Goal: Task Accomplishment & Management: Manage account settings

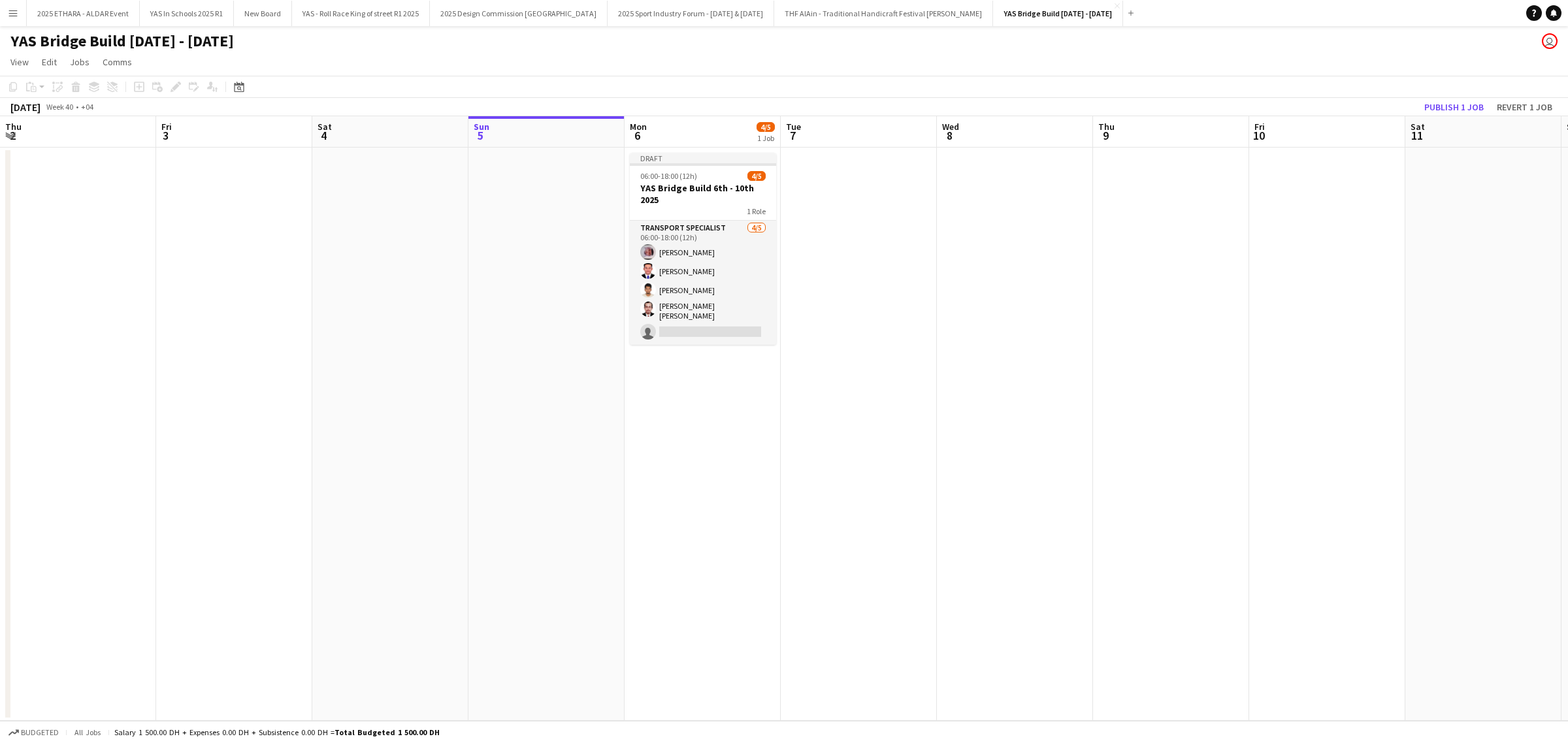
scroll to position [0, 311]
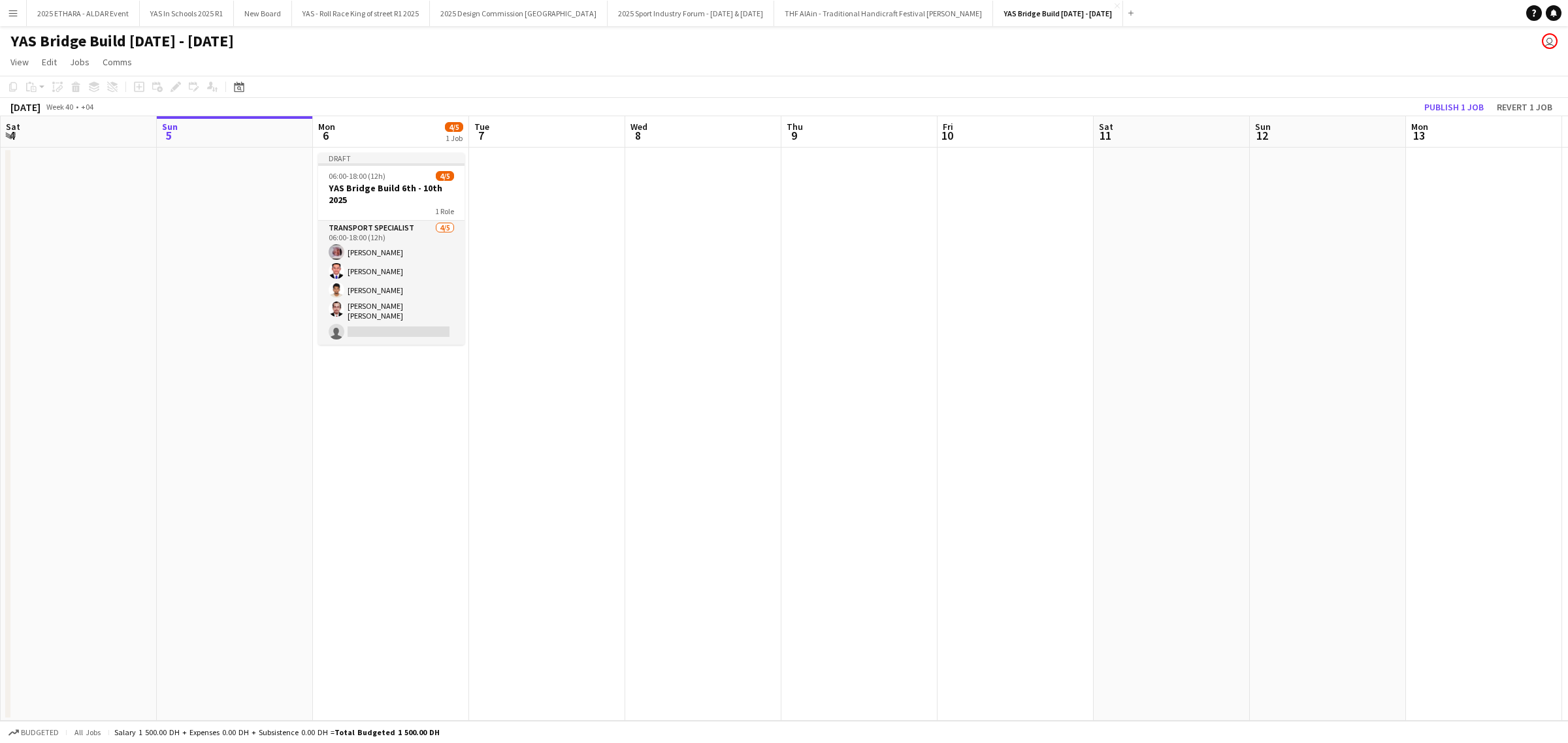
drag, startPoint x: 0, startPoint y: 0, endPoint x: 573, endPoint y: 361, distance: 677.2
click at [573, 361] on app-date-cell at bounding box center [546, 434] width 156 height 573
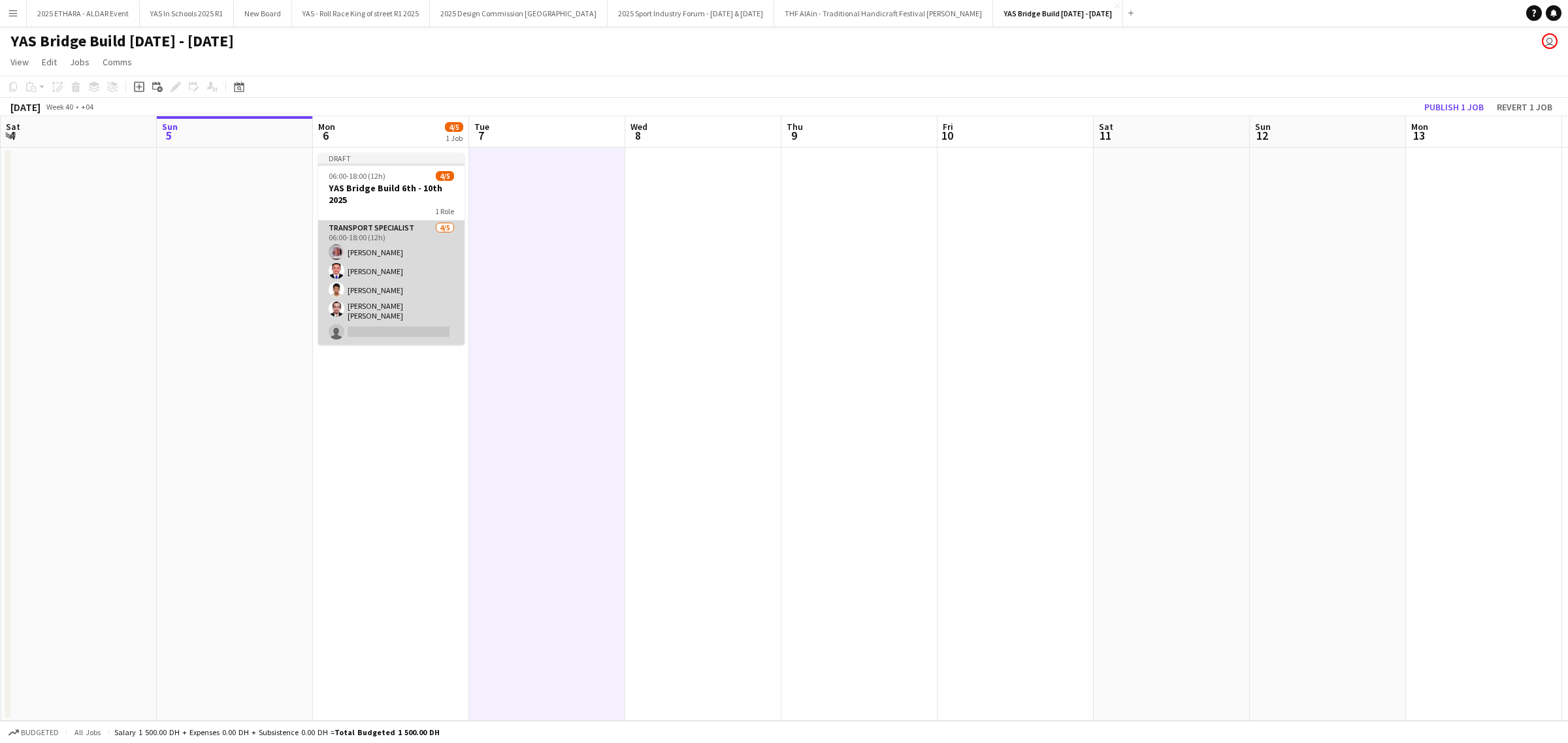
click at [435, 307] on app-card-role "Transport Specialist [DATE] 06:00-18:00 (12h) [PERSON_NAME] [PERSON_NAME] [PERS…" at bounding box center [392, 282] width 147 height 124
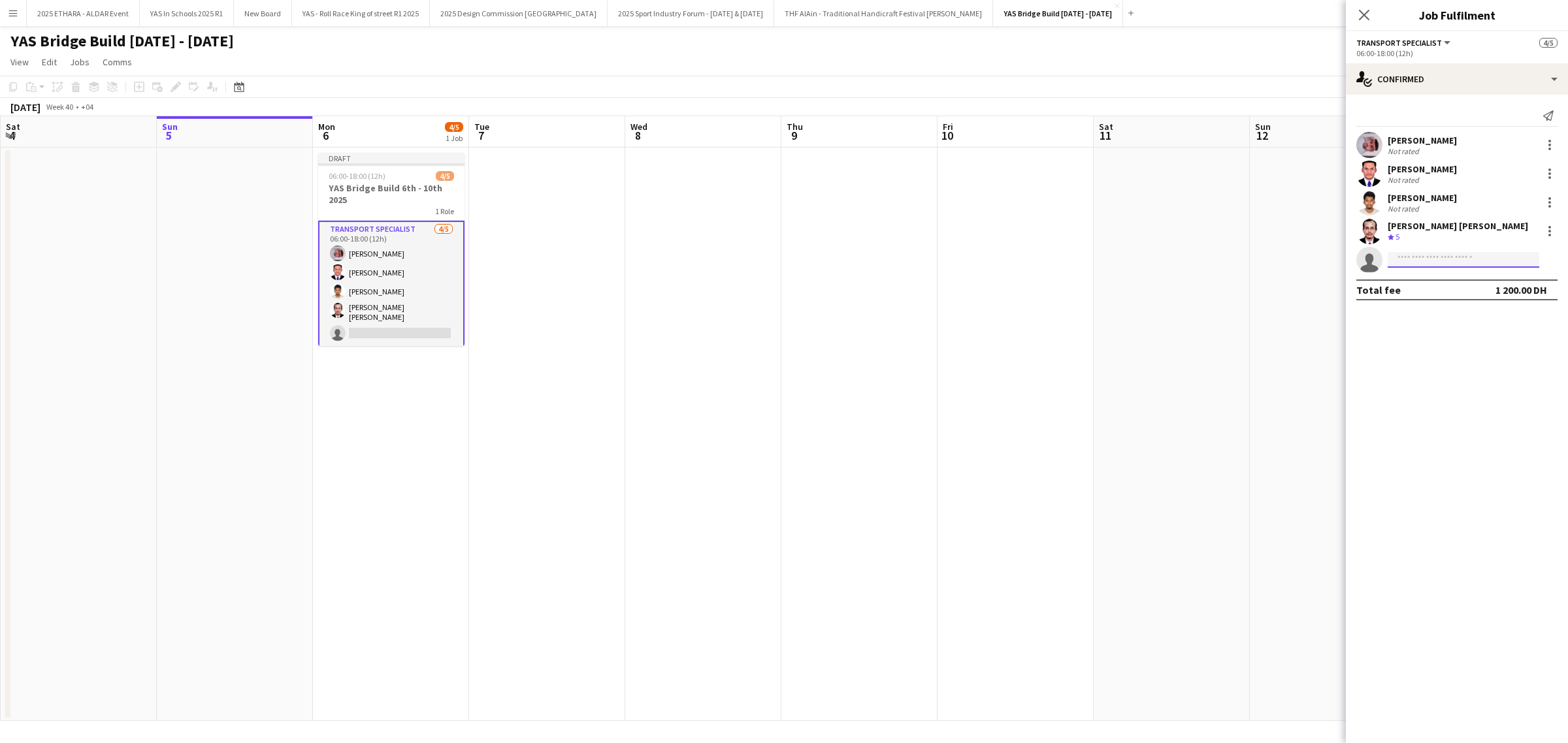
click at [1412, 261] on input at bounding box center [1464, 259] width 151 height 15
click at [1463, 261] on input at bounding box center [1464, 259] width 151 height 15
click at [1365, 264] on icon "single-neutral-actions" at bounding box center [1369, 263] width 26 height 30
click at [1407, 256] on input at bounding box center [1464, 259] width 151 height 15
click at [1426, 261] on input at bounding box center [1464, 259] width 151 height 15
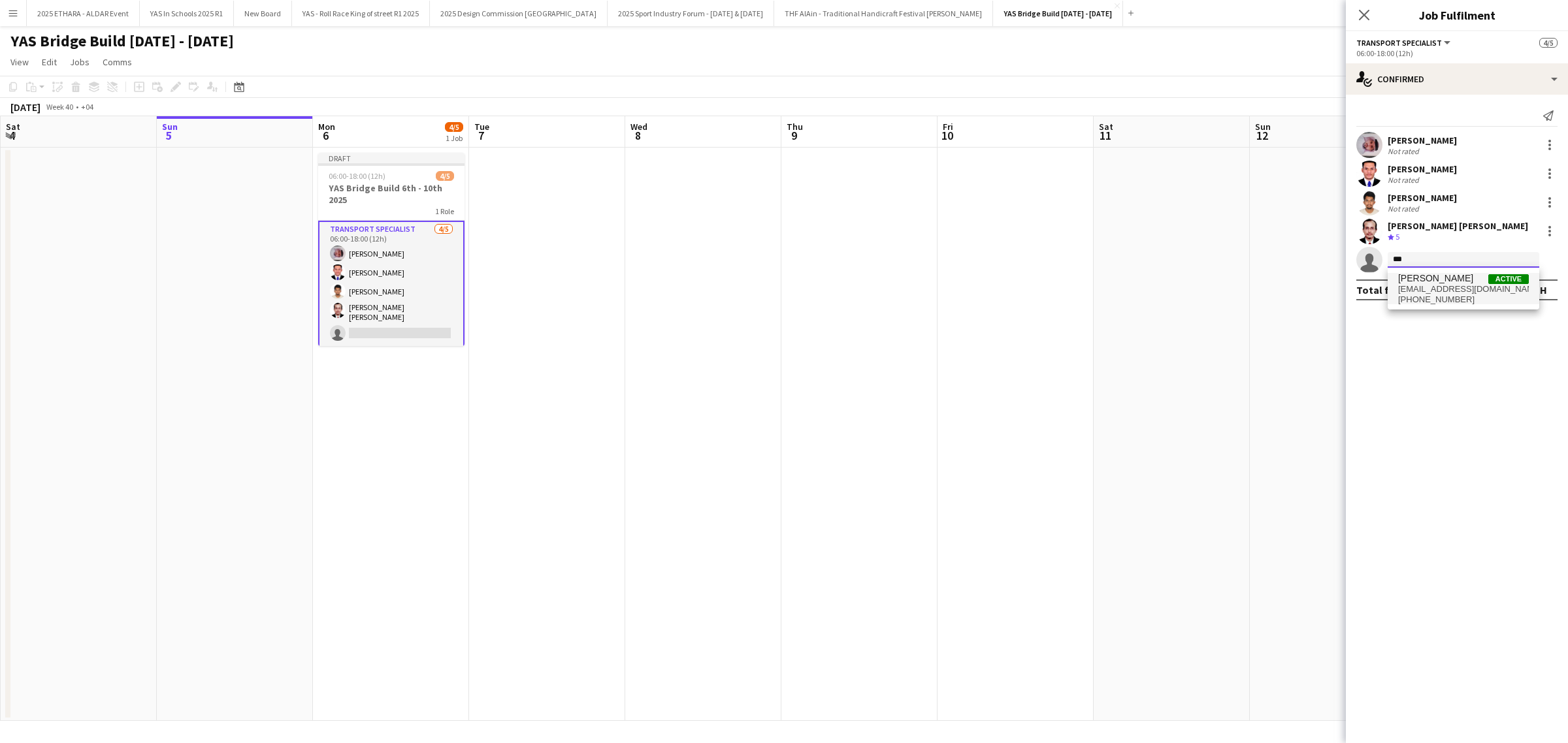
type input "***"
click at [1451, 294] on span "[PHONE_NUMBER]" at bounding box center [1463, 300] width 131 height 11
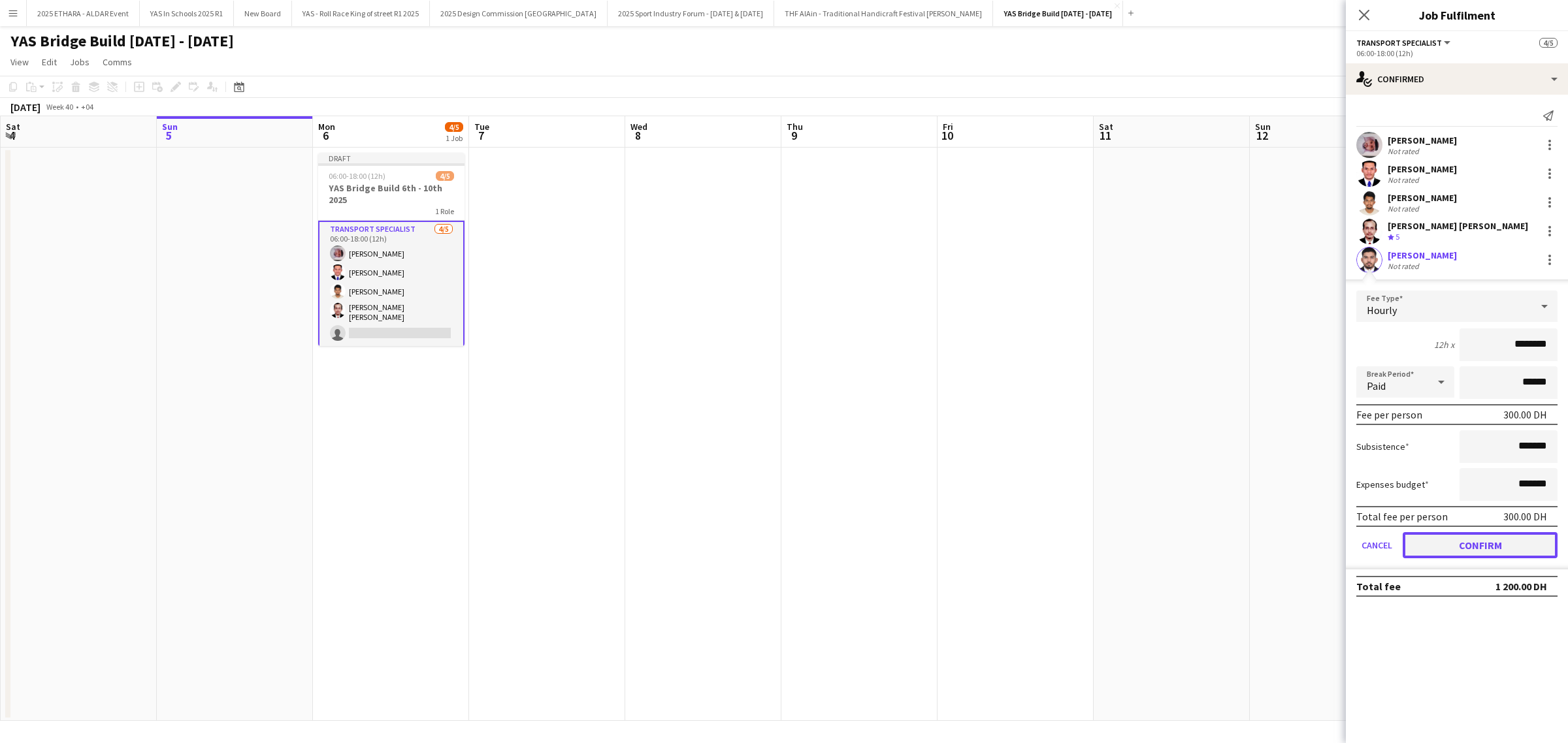
click at [1473, 547] on button "Confirm" at bounding box center [1480, 545] width 155 height 26
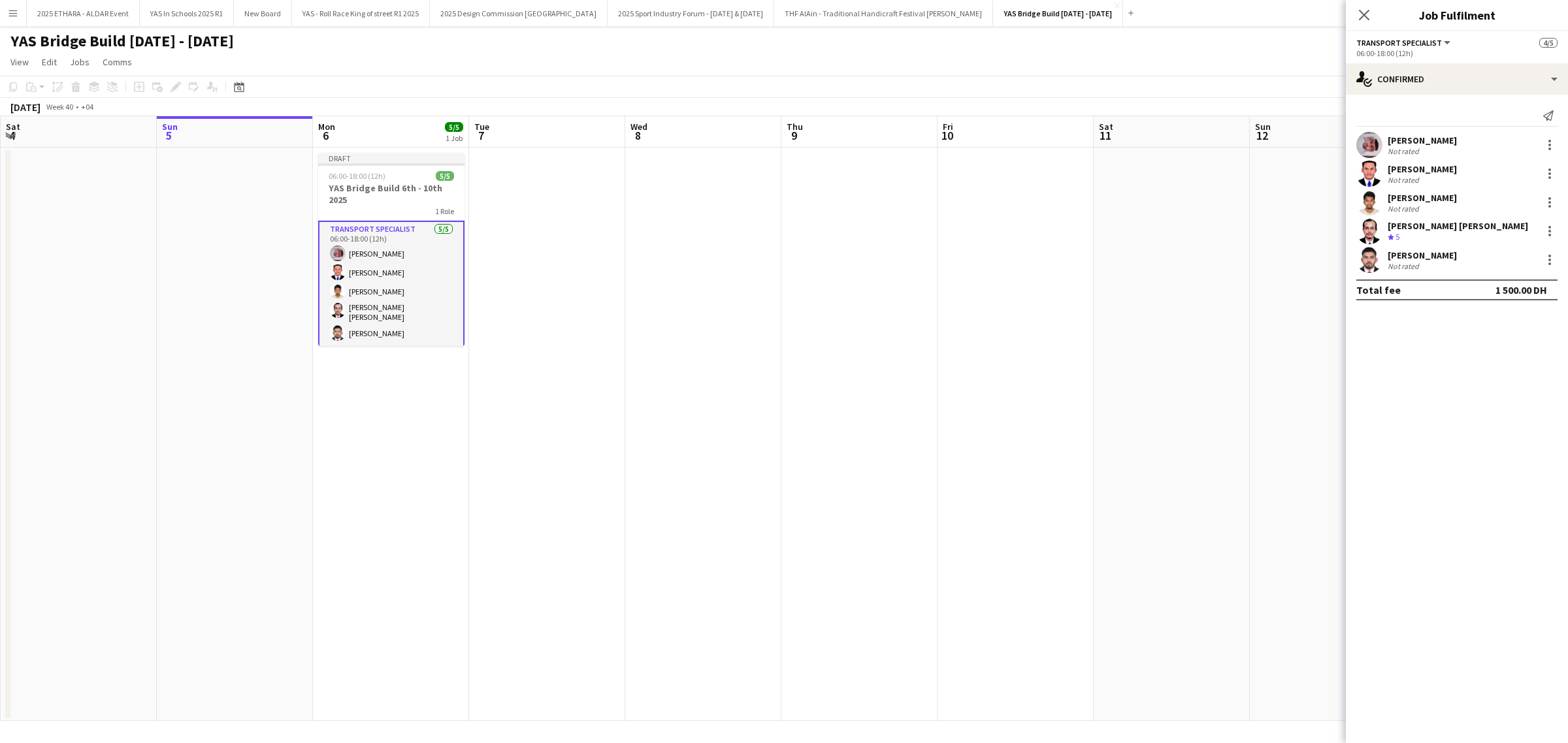
click at [827, 383] on app-date-cell at bounding box center [859, 434] width 156 height 573
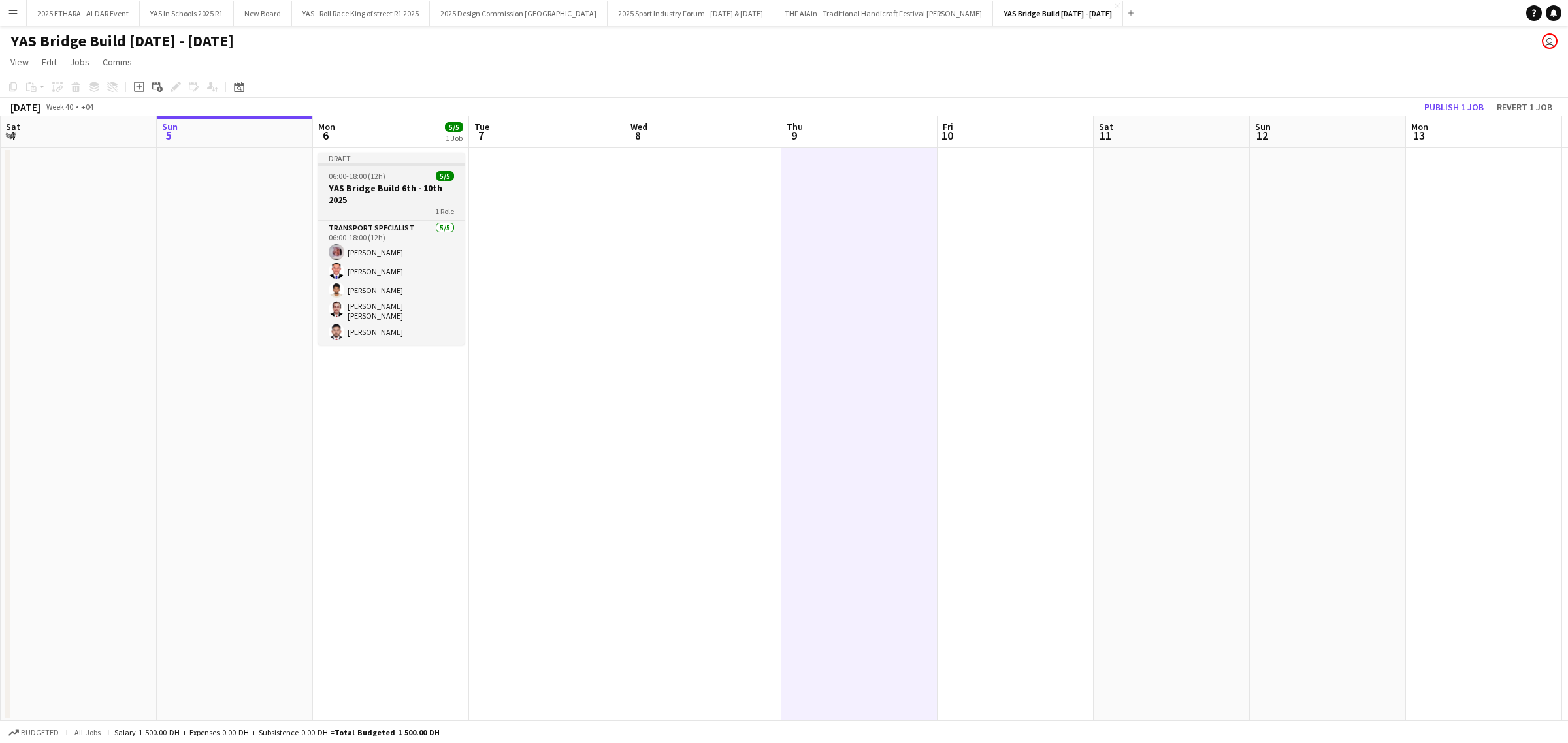
click at [397, 194] on h3 "YAS Bridge Build 6th - 10th 2025" at bounding box center [392, 194] width 147 height 23
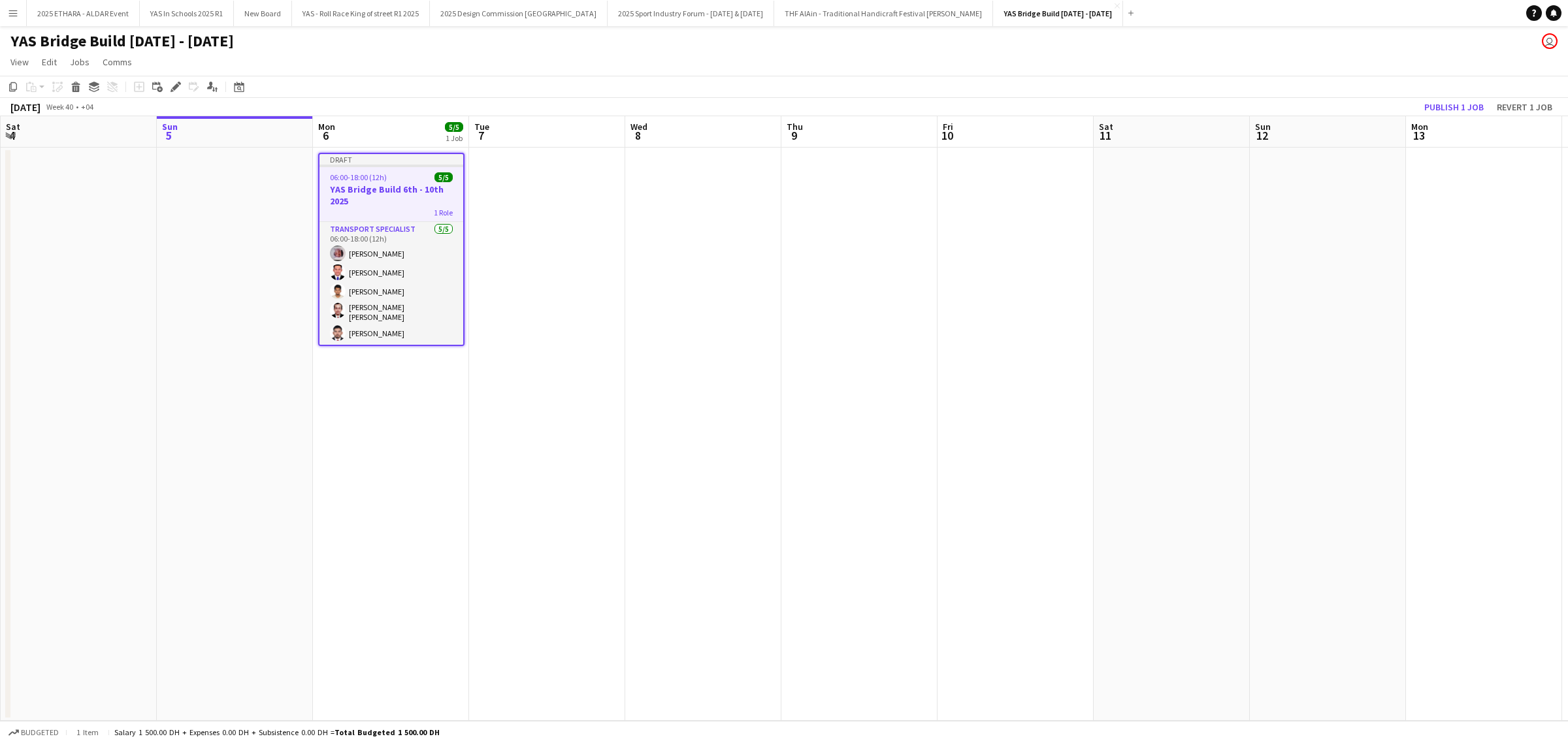
drag, startPoint x: 11, startPoint y: 89, endPoint x: 78, endPoint y: 95, distance: 67.3
click at [11, 89] on icon "Copy" at bounding box center [14, 87] width 11 height 11
click at [523, 198] on app-date-cell at bounding box center [546, 434] width 156 height 573
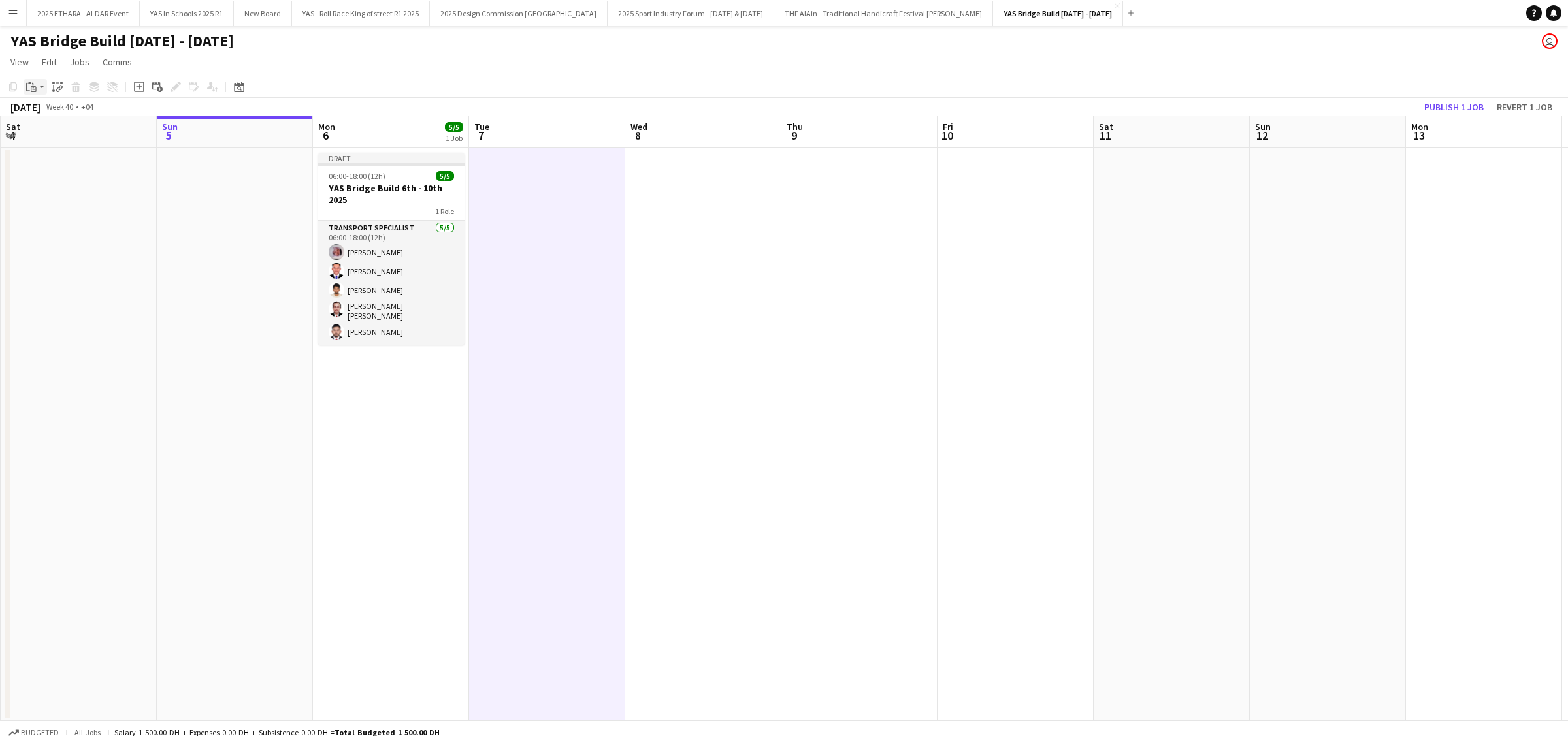
click at [31, 88] on icon at bounding box center [33, 89] width 6 height 6
click at [73, 132] on link "Paste with crew Ctrl+Shift+V" at bounding box center [95, 133] width 122 height 12
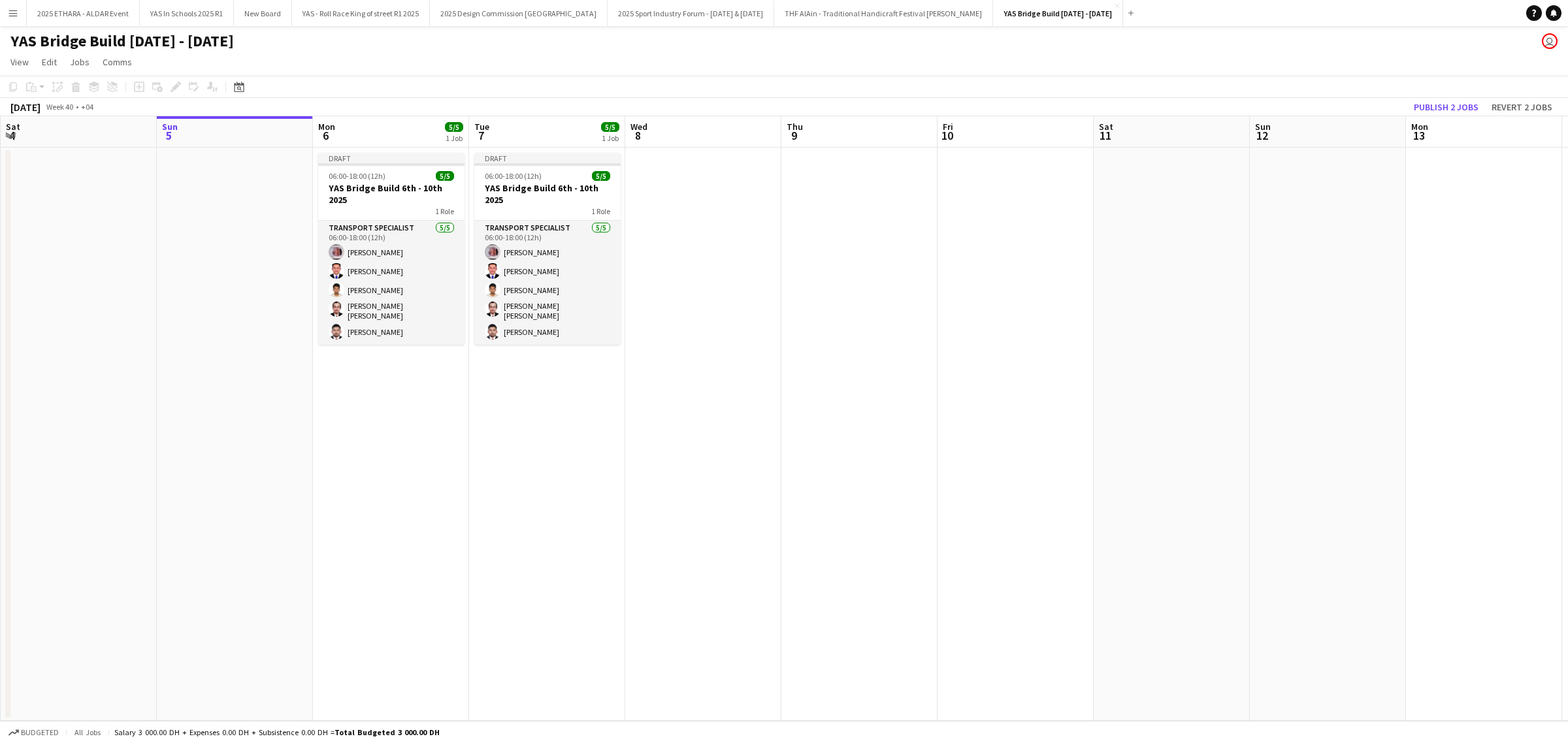
click at [664, 219] on app-date-cell at bounding box center [703, 434] width 156 height 573
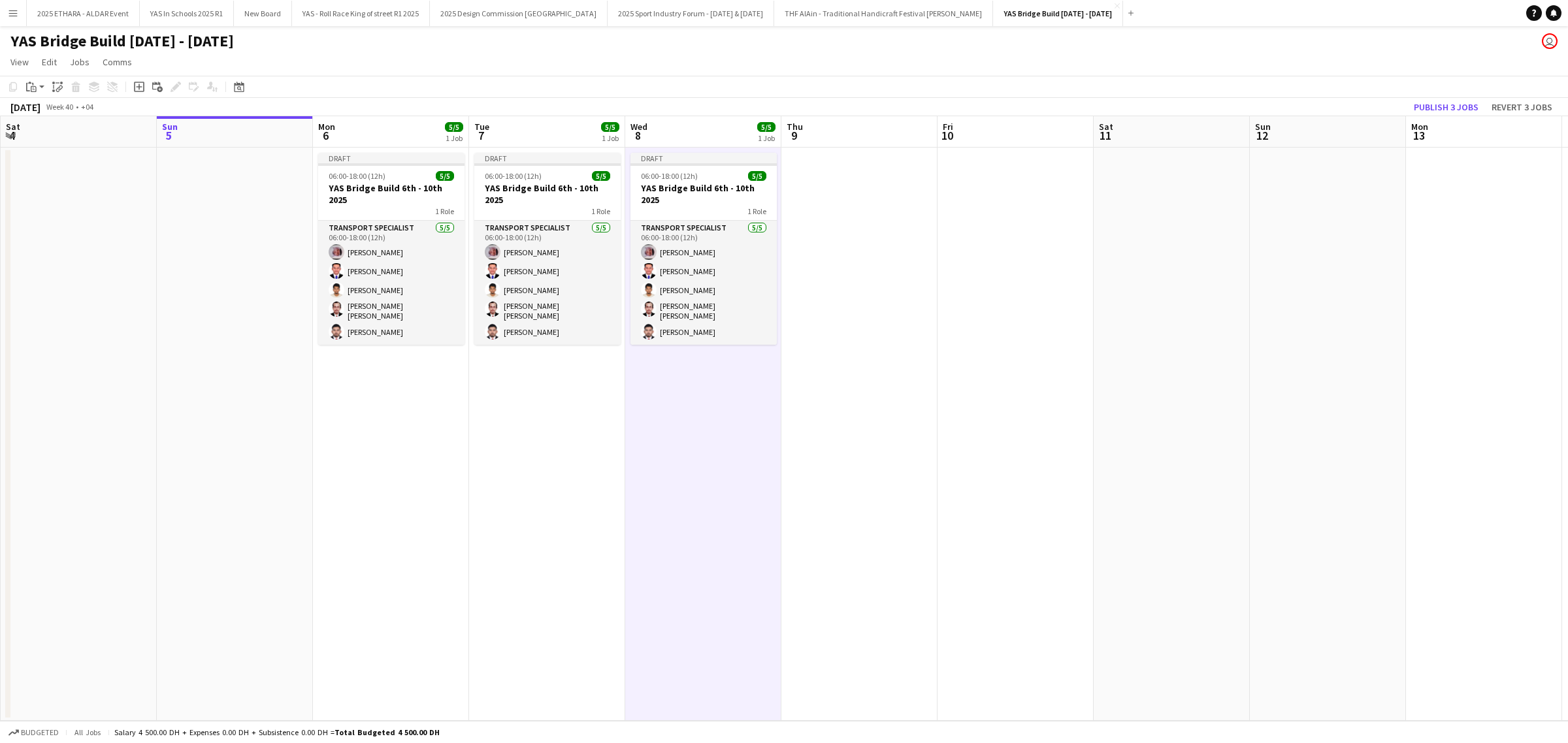
click at [845, 204] on app-date-cell at bounding box center [859, 434] width 156 height 573
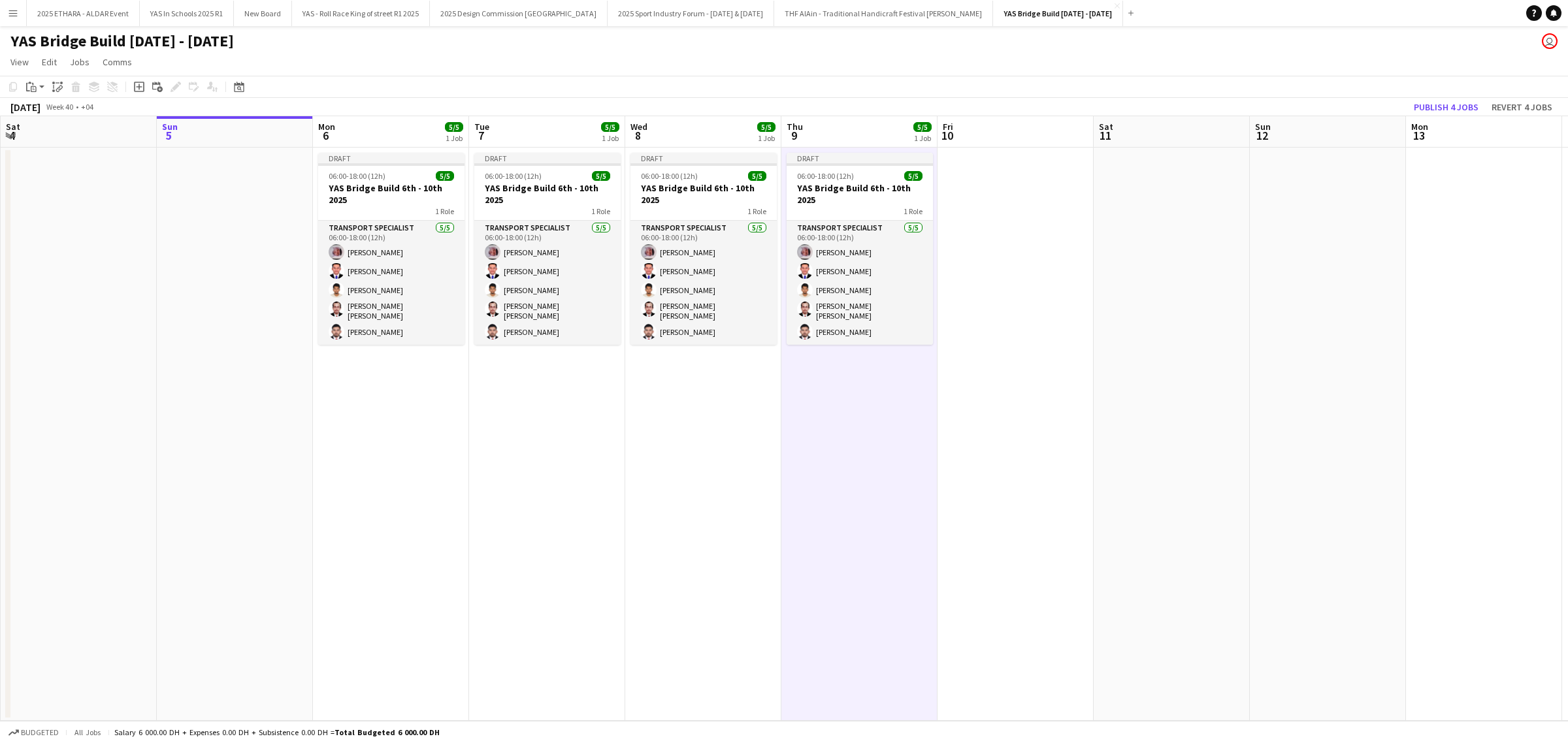
click at [1023, 206] on app-date-cell at bounding box center [1015, 434] width 156 height 573
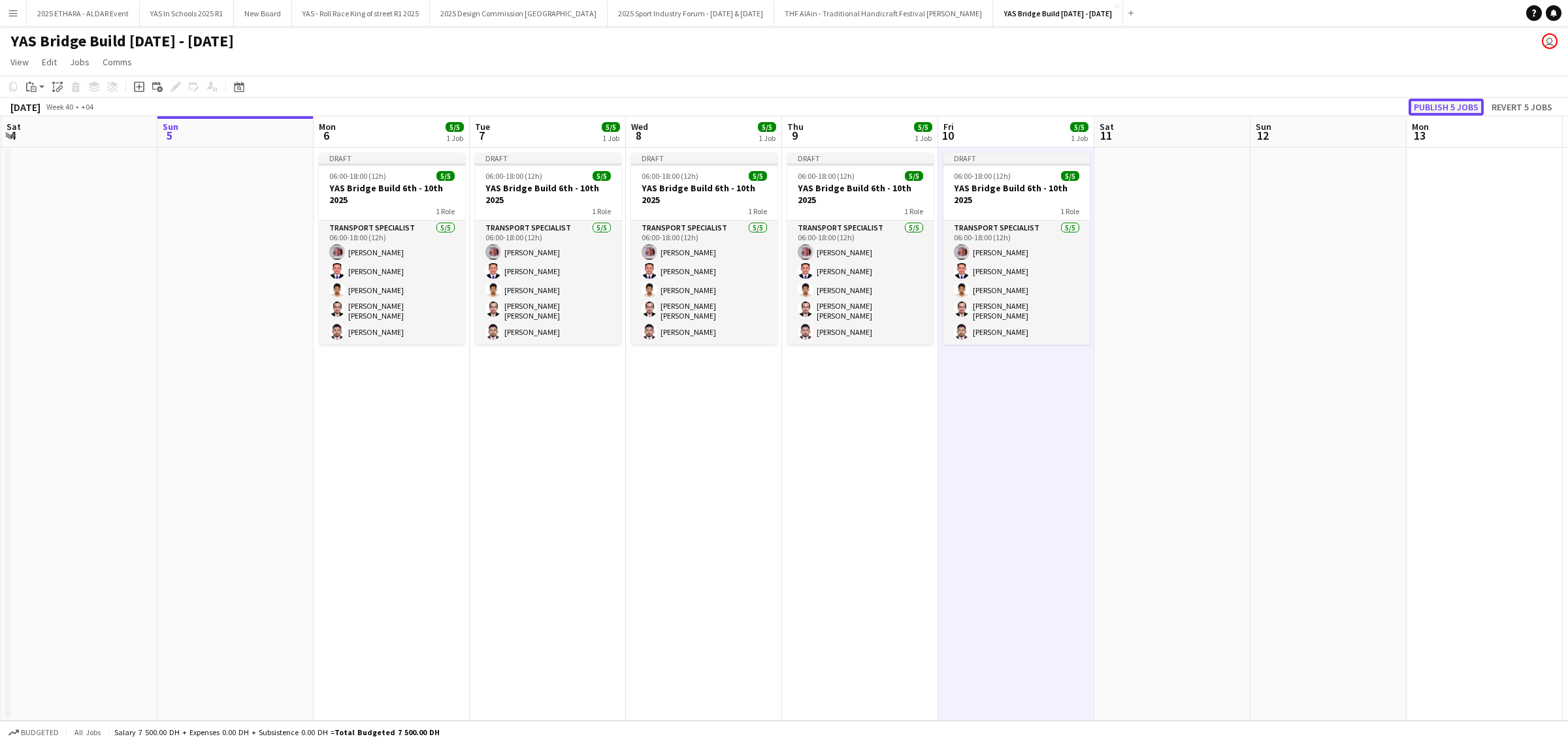
click at [1460, 108] on button "Publish 5 jobs" at bounding box center [1446, 107] width 75 height 17
